Goal: Transaction & Acquisition: Purchase product/service

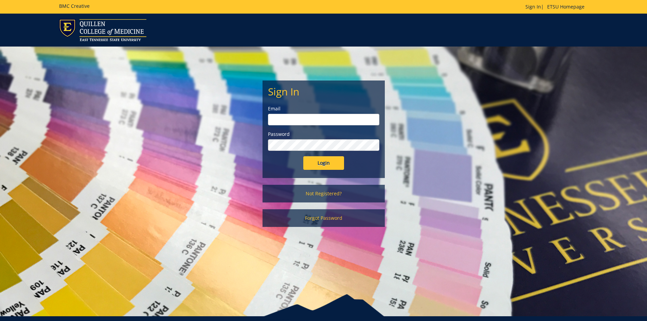
type input "[EMAIL_ADDRESS][DOMAIN_NAME]"
click at [332, 164] on input "Login" at bounding box center [323, 163] width 41 height 14
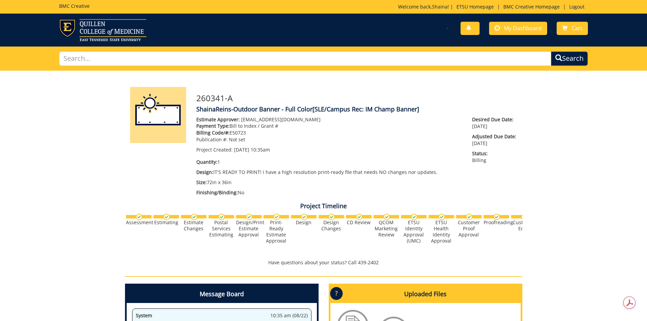
scroll to position [191, 0]
click at [530, 28] on span "My Dashboard" at bounding box center [523, 27] width 38 height 7
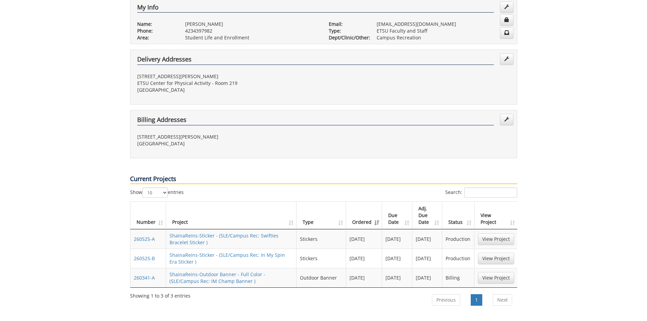
scroll to position [272, 0]
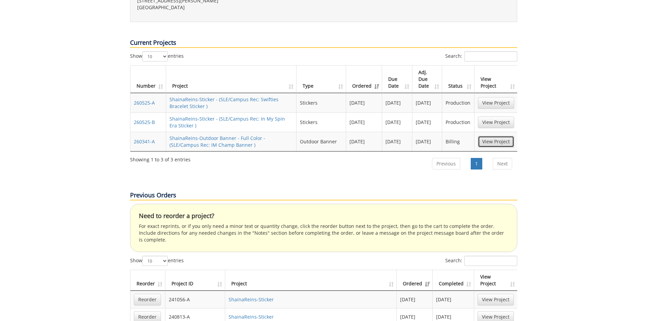
click at [498, 136] on link "View Project" at bounding box center [496, 142] width 36 height 12
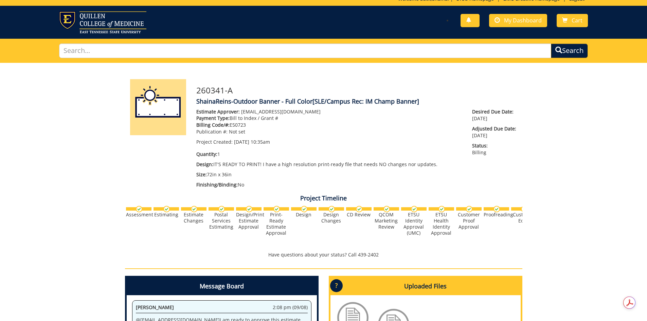
scroll to position [196, 0]
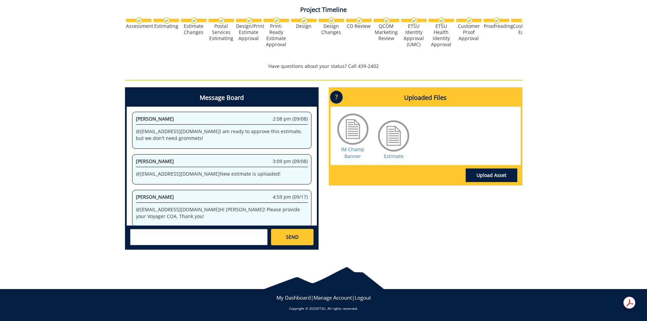
click at [213, 230] on textarea at bounding box center [199, 237] width 138 height 16
click at [216, 238] on textarea at bounding box center [199, 237] width 138 height 16
type textarea "1"
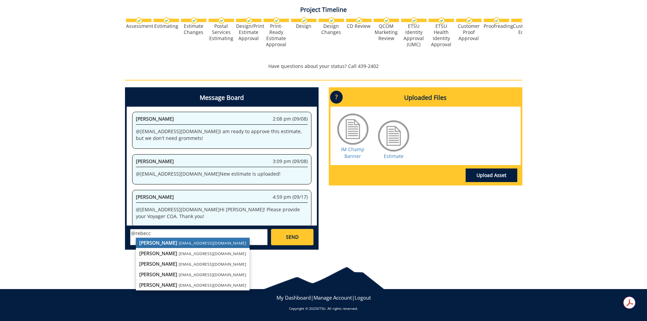
click at [168, 244] on strong "Rebecca Lewis" at bounding box center [158, 243] width 38 height 6
click at [189, 255] on small "lucasrf@etsu.edu" at bounding box center [213, 253] width 68 height 5
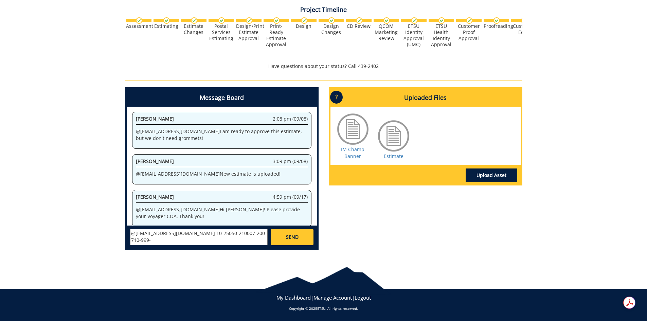
click at [177, 235] on textarea "@lucasrf@etsu.edu 10-25050-210007-200-710-999-" at bounding box center [199, 237] width 138 height 16
click at [189, 236] on textarea "@lucasrf@etsu.edu 10-25050-210007-200-710-999-" at bounding box center [199, 237] width 138 height 16
click at [201, 235] on textarea "@lucasrf@etsu.edu 10-25050-210007-200-710-999-" at bounding box center [199, 237] width 138 height 16
click at [221, 236] on textarea "@lucasrf@etsu.edu 10-25050-210007-200-710-999-" at bounding box center [199, 237] width 138 height 16
click at [227, 235] on textarea "@lucasrf@etsu.edu 10-25050-210007-200-710-999-" at bounding box center [199, 237] width 138 height 16
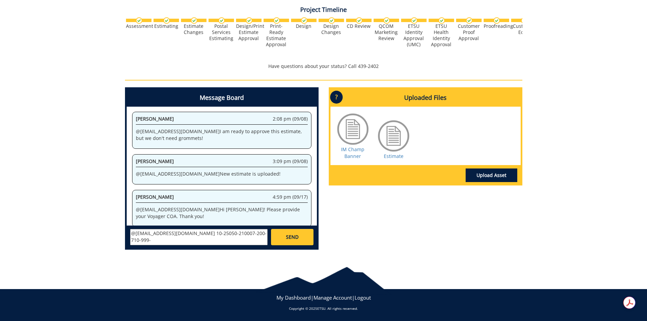
click at [225, 235] on textarea "@lucasrf@etsu.edu 10-25050-210007-200-710-999-" at bounding box center [199, 237] width 138 height 16
click at [259, 241] on textarea "@lucasrf@etsu.edu 10-25050-210007-200-[ACCOUNT]-710-999-" at bounding box center [199, 237] width 138 height 16
type textarea "@lucasrf@etsu.edu 10-25050-210007-200-[ACCOUNT]-710-999-351-999-999-99"
click at [299, 236] on link "SEND" at bounding box center [292, 237] width 42 height 16
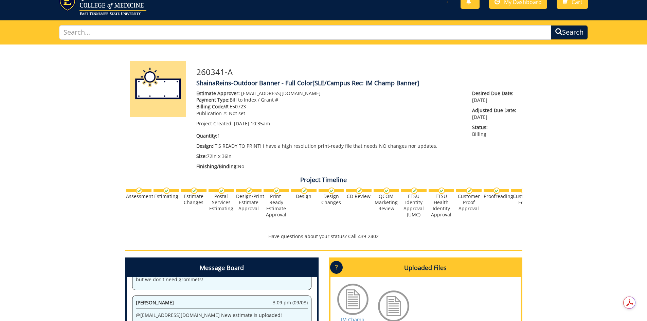
scroll to position [0, 0]
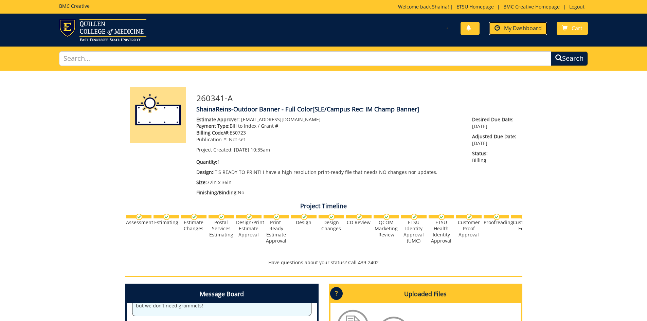
click at [521, 31] on span "My Dashboard" at bounding box center [523, 27] width 38 height 7
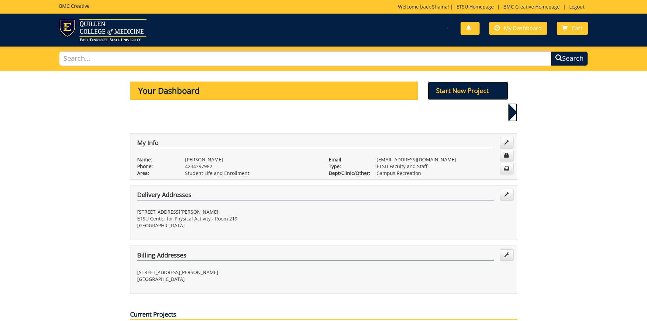
click at [476, 84] on p "Start New Project" at bounding box center [468, 91] width 80 height 18
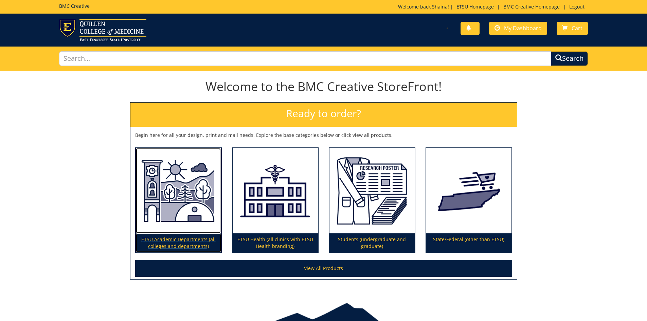
click at [159, 243] on p "ETSU Academic Departments (all colleges and departments)" at bounding box center [178, 242] width 85 height 19
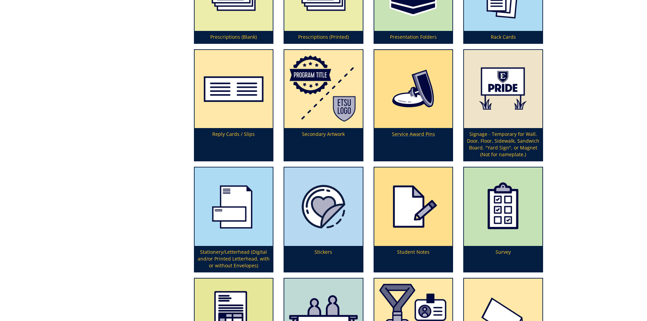
scroll to position [2005, 0]
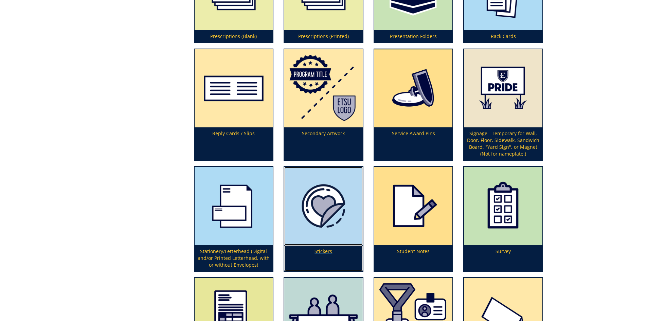
click at [326, 238] on img at bounding box center [323, 206] width 78 height 78
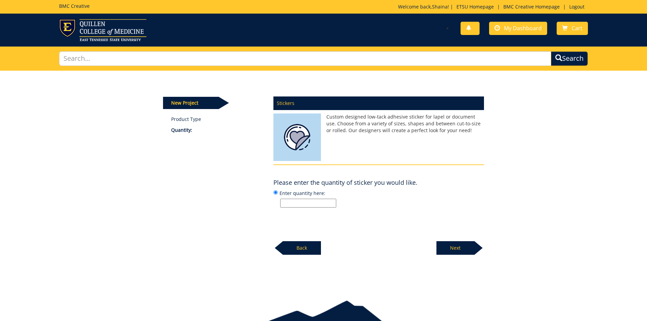
click at [300, 207] on input "Enter quantity here:" at bounding box center [308, 203] width 56 height 9
type input "300"
click at [416, 232] on div "Stickers Custom designed low-tack adhesive sticker for lapel or document use. C…" at bounding box center [378, 173] width 221 height 163
click at [456, 251] on p "Next" at bounding box center [456, 248] width 38 height 14
click at [319, 207] on input "Enter size here or "I need help":" at bounding box center [308, 203] width 56 height 9
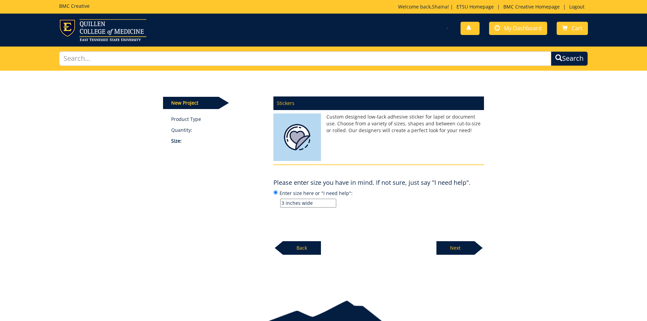
type input "3 inches wide"
click at [386, 209] on div "Stickers Custom designed low-tack adhesive sticker for lapel or document use. C…" at bounding box center [378, 173] width 221 height 163
click at [442, 246] on p "Next" at bounding box center [456, 248] width 38 height 14
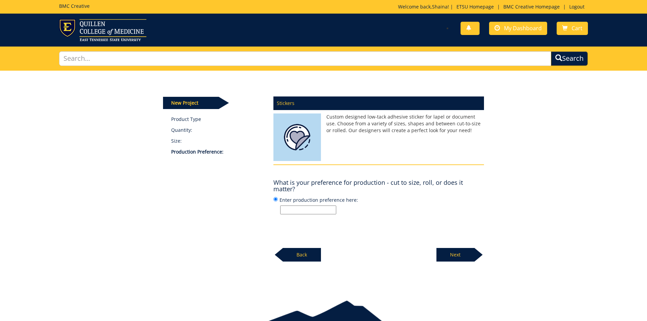
click at [319, 212] on input "Enter production preference here:" at bounding box center [308, 210] width 56 height 9
type input "cut to size"
click at [384, 218] on div "Stickers Custom designed low-tack adhesive sticker for lapel or document use. C…" at bounding box center [378, 177] width 221 height 170
click at [442, 251] on p "Next" at bounding box center [456, 255] width 38 height 14
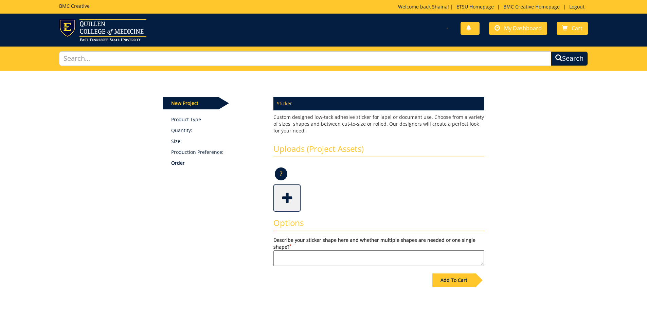
click at [292, 199] on span at bounding box center [287, 198] width 27 height 24
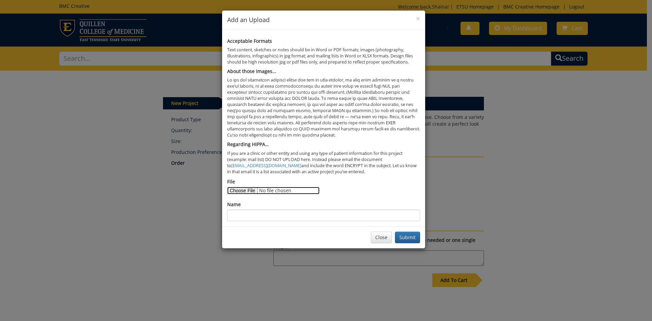
click at [243, 193] on input "File" at bounding box center [273, 190] width 92 height 7
type input "C:\fakepath\C.png"
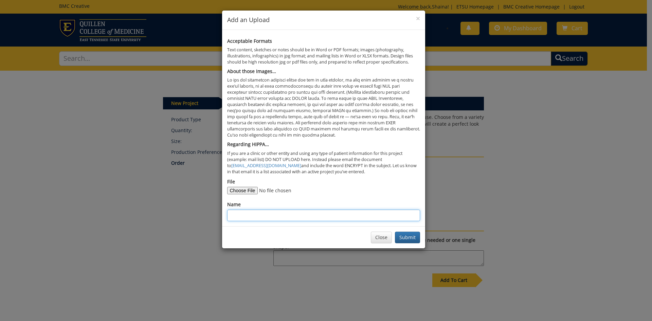
click at [284, 213] on input "Name" at bounding box center [323, 216] width 193 height 12
type input "[PERSON_NAME]"
click at [280, 234] on div "Close Submit" at bounding box center [323, 237] width 203 height 22
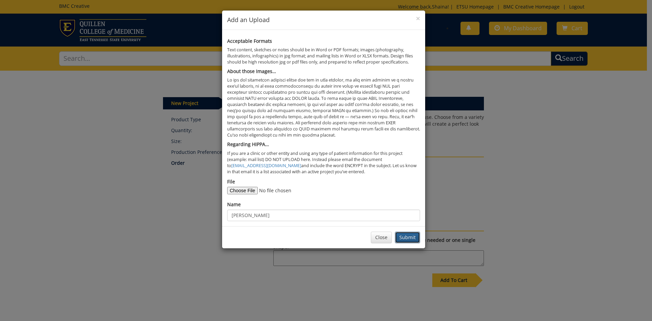
click at [407, 240] on button "Submit" at bounding box center [407, 238] width 25 height 12
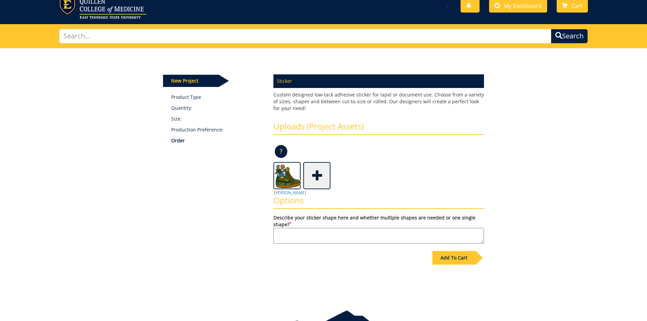
scroll to position [66, 0]
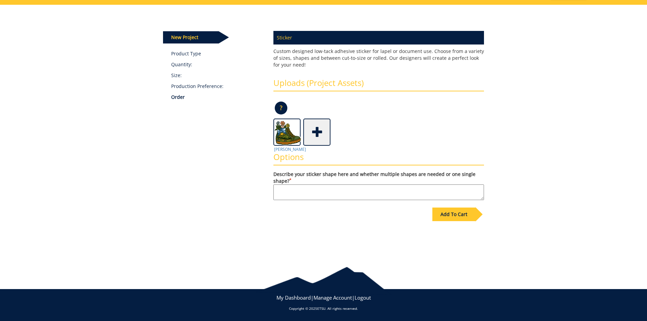
click at [349, 192] on textarea "Describe your sticker shape here and whether multiple shapes are needed or one …" at bounding box center [379, 193] width 211 height 16
type textarea "cut to shape"
click at [440, 215] on div "Add To Cart" at bounding box center [454, 215] width 43 height 14
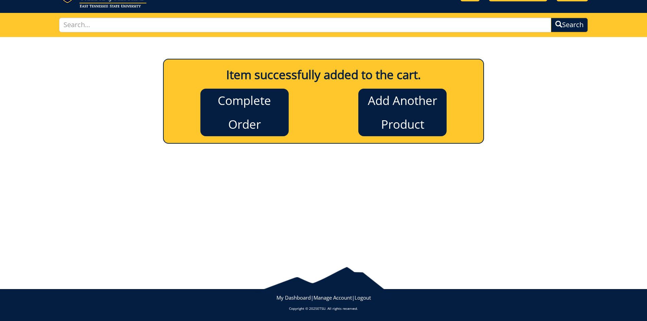
scroll to position [34, 0]
click at [265, 122] on link "Complete Order" at bounding box center [244, 113] width 88 height 48
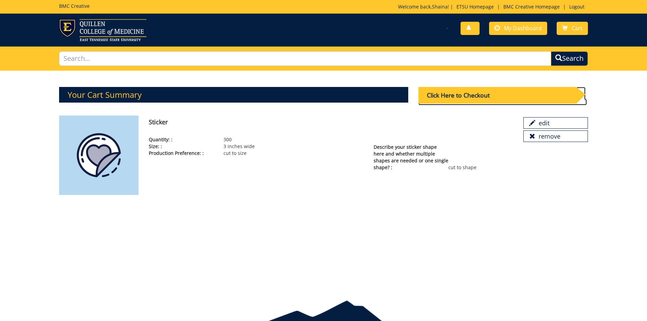
click at [517, 90] on div "Click Here to Checkout" at bounding box center [498, 95] width 158 height 17
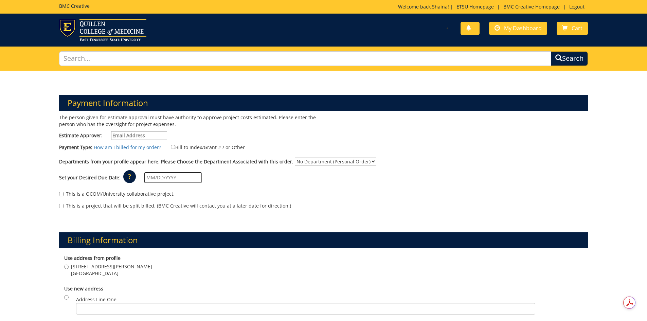
click at [151, 134] on input "Estimate Approver:" at bounding box center [139, 135] width 56 height 9
type input "[EMAIL_ADDRESS][DOMAIN_NAME]"
click at [183, 145] on label "Bill to Index/Grant # / or Other" at bounding box center [203, 146] width 83 height 7
click at [175, 145] on input "Bill to Index/Grant # / or Other" at bounding box center [173, 147] width 4 height 4
radio input "true"
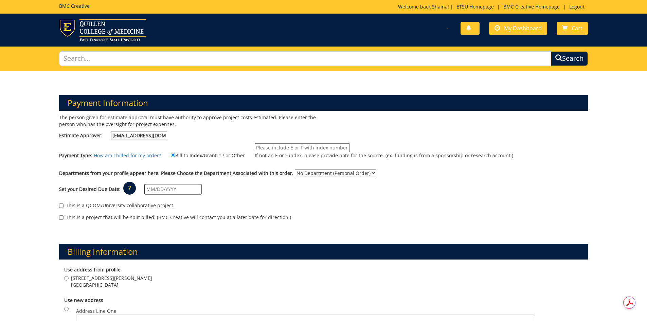
click at [279, 148] on input "If not an E or F index, please provide note for the source. (ex. funding is fro…" at bounding box center [302, 147] width 95 height 9
type input "E50723"
click at [304, 171] on select "No Department (Personal Order) Campus Recreation" at bounding box center [336, 173] width 82 height 8
select select "35"
click at [295, 169] on select "No Department (Personal Order) Campus Recreation" at bounding box center [336, 173] width 82 height 8
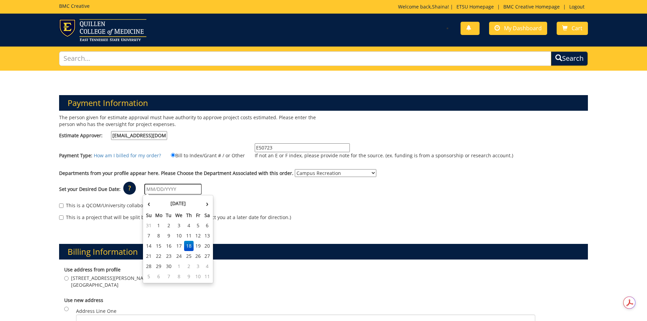
click at [190, 189] on input "text" at bounding box center [172, 189] width 57 height 11
click at [159, 268] on td "29" at bounding box center [159, 266] width 11 height 10
click at [189, 189] on input "[DATE]" at bounding box center [172, 189] width 57 height 11
click at [195, 264] on td "3" at bounding box center [198, 266] width 9 height 10
type input "[DATE]"
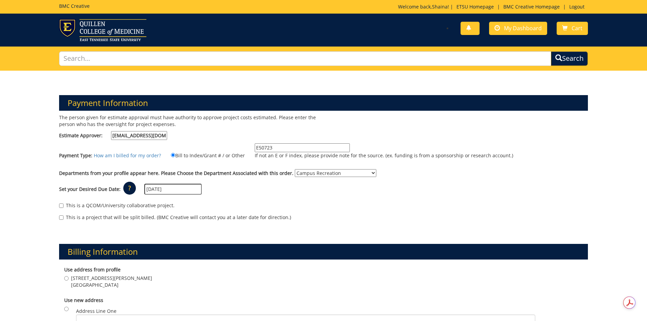
click at [258, 199] on div "This is a QCOM/University collaborative project. This is a project that will be…" at bounding box center [324, 213] width 540 height 29
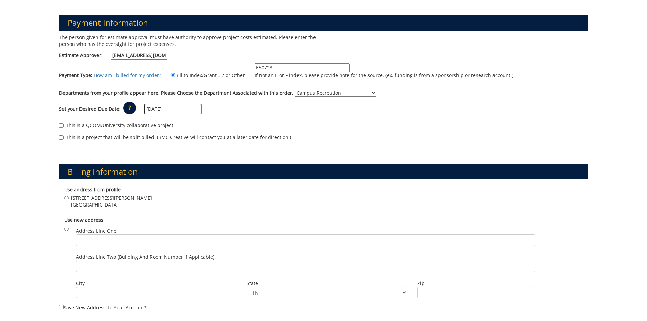
scroll to position [136, 0]
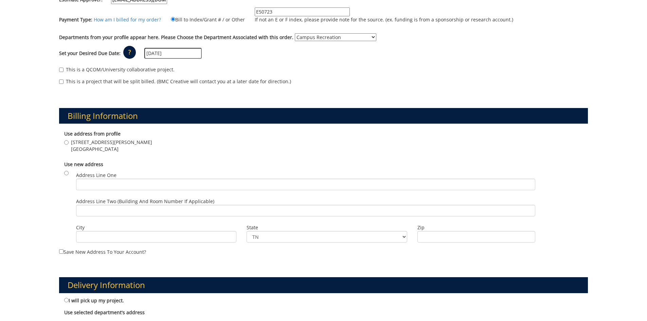
click at [102, 217] on div "Address Line Two (Building and Room Number if applicable)" at bounding box center [306, 209] width 470 height 26
click at [101, 158] on div "Use new address Address Line One Address Line Two (Building and Room Number if …" at bounding box center [323, 203] width 529 height 90
click at [102, 146] on span "Johnson City , TN 37604" at bounding box center [111, 149] width 81 height 7
click at [69, 145] on input "1244 Jack Vest Dr. Johnson City , TN 37604" at bounding box center [66, 142] width 4 height 4
radio input "true"
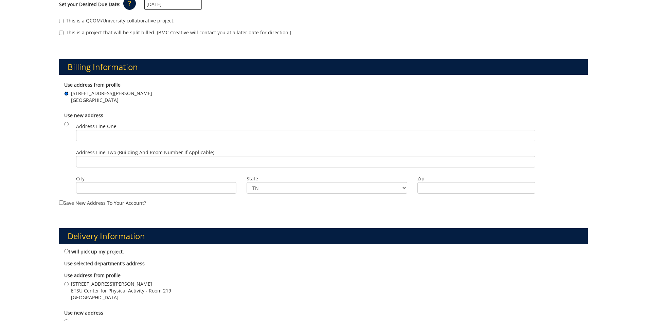
scroll to position [306, 0]
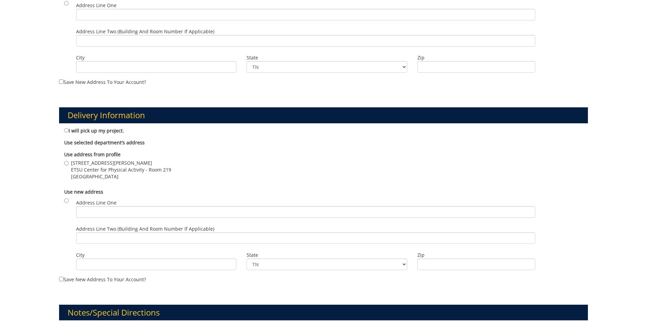
click at [88, 173] on span "ETSU Center for Physical Activity - Room 219" at bounding box center [121, 170] width 100 height 7
click at [69, 165] on input "1244 Jack Vest Dr. ETSU Center for Physical Activity - Room 219 Johnson City , …" at bounding box center [66, 163] width 4 height 4
radio input "true"
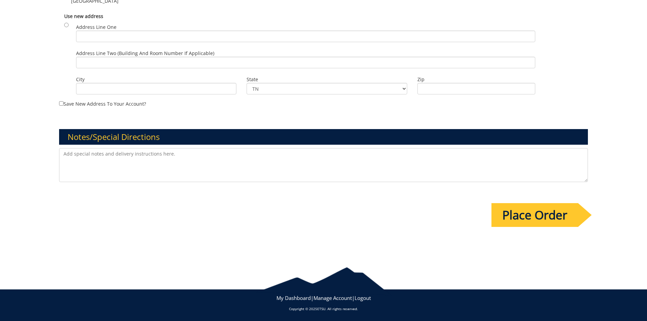
scroll to position [482, 0]
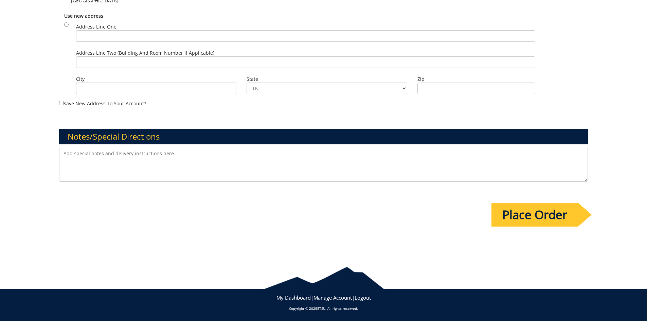
click at [155, 169] on textarea at bounding box center [323, 165] width 529 height 34
type textarea "T"
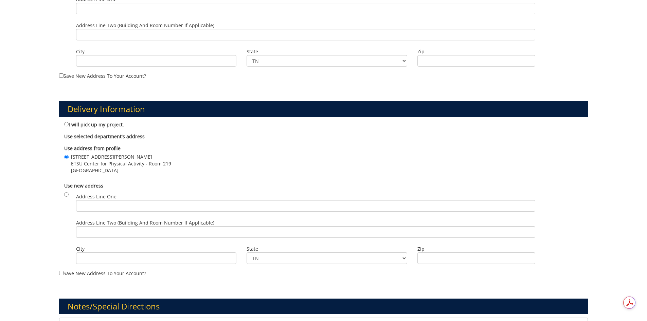
scroll to position [414, 0]
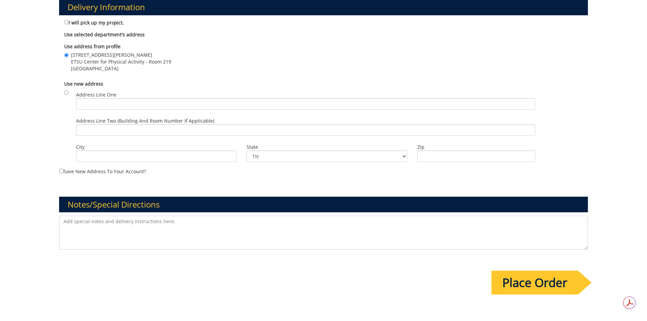
click at [534, 280] on input "Place Order" at bounding box center [535, 283] width 87 height 24
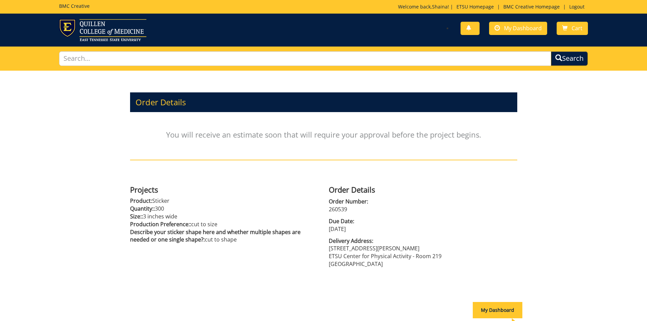
scroll to position [63, 0]
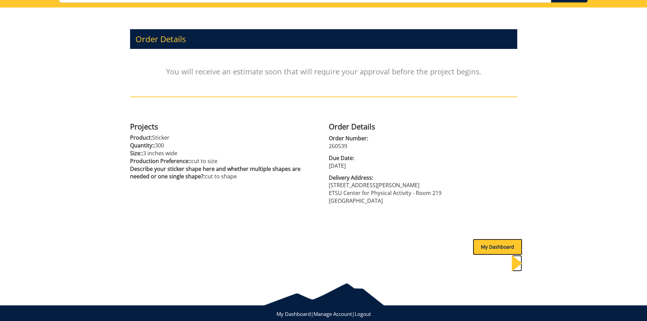
click at [499, 245] on div "My Dashboard" at bounding box center [498, 247] width 50 height 16
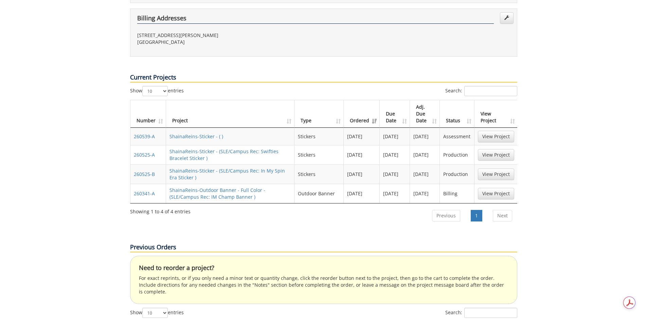
scroll to position [238, 0]
click at [502, 130] on link "View Project" at bounding box center [496, 136] width 36 height 12
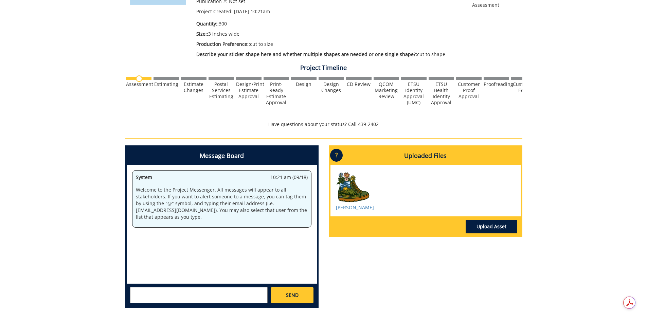
scroll to position [170, 0]
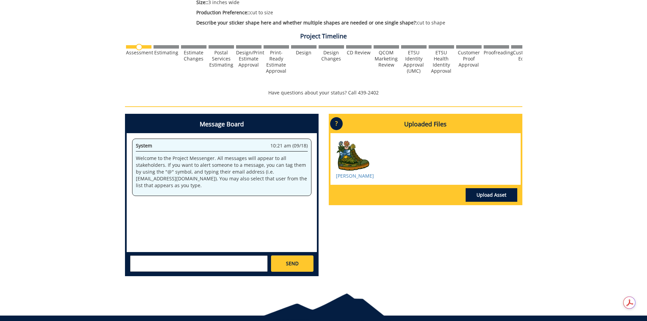
click at [181, 268] on textarea at bounding box center [199, 264] width 138 height 16
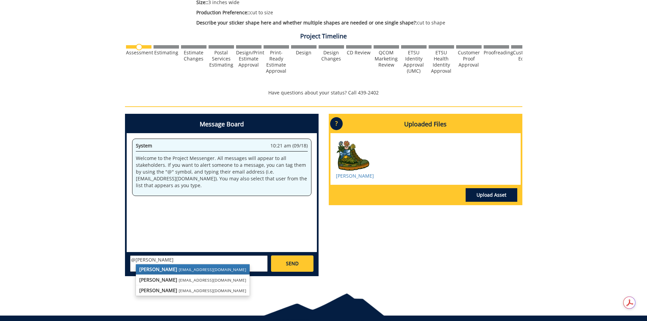
click at [180, 267] on small "[EMAIL_ADDRESS][DOMAIN_NAME]" at bounding box center [213, 269] width 68 height 5
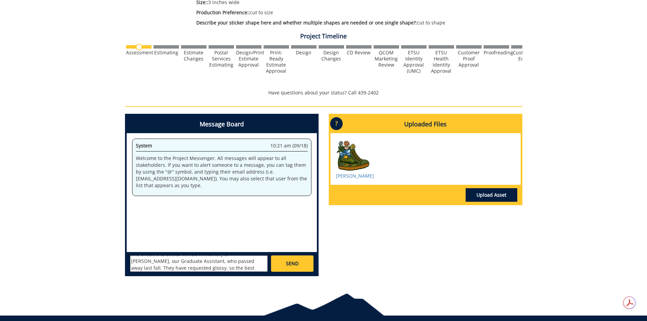
scroll to position [19, 0]
click at [151, 268] on textarea "@[EMAIL_ADDRESS][DOMAIN_NAME] When you estimate this order, this sticker will b…" at bounding box center [199, 264] width 138 height 16
type textarea "@[EMAIL_ADDRESS][DOMAIN_NAME] When you estimate this order, this sticker will b…"
click at [292, 262] on span "SEND" at bounding box center [292, 263] width 13 height 7
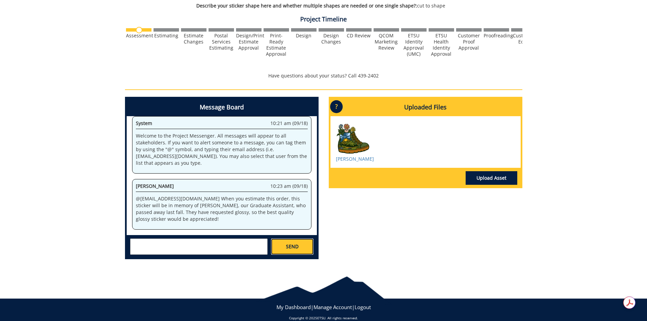
scroll to position [196, 0]
